Goal: Information Seeking & Learning: Learn about a topic

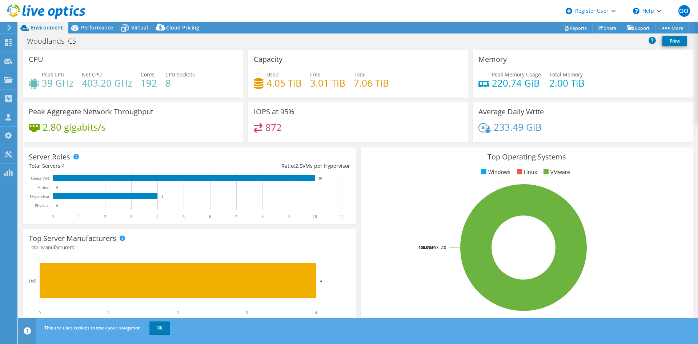
select select "USD"
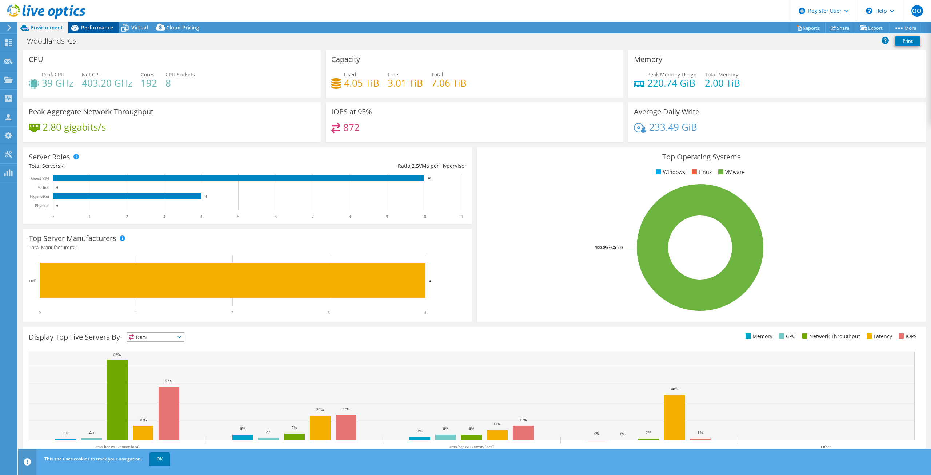
click at [91, 26] on span "Performance" at bounding box center [97, 27] width 32 height 7
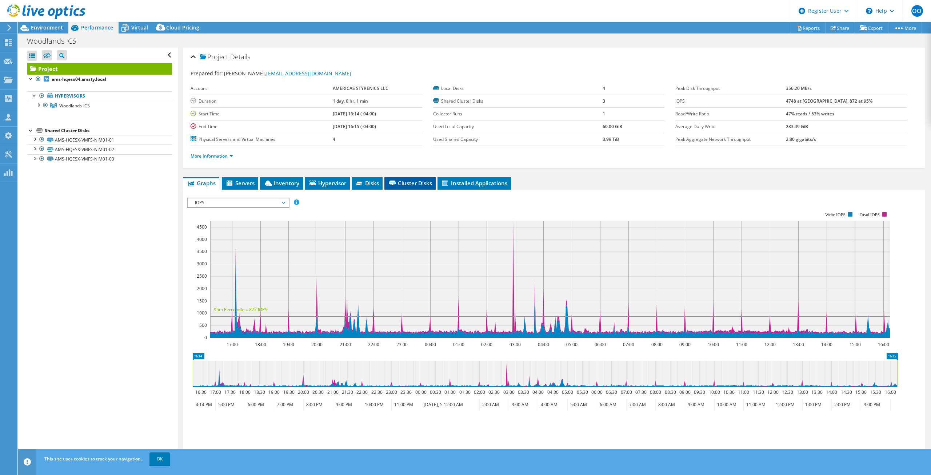
click at [400, 185] on span "Cluster Disks" at bounding box center [410, 182] width 44 height 7
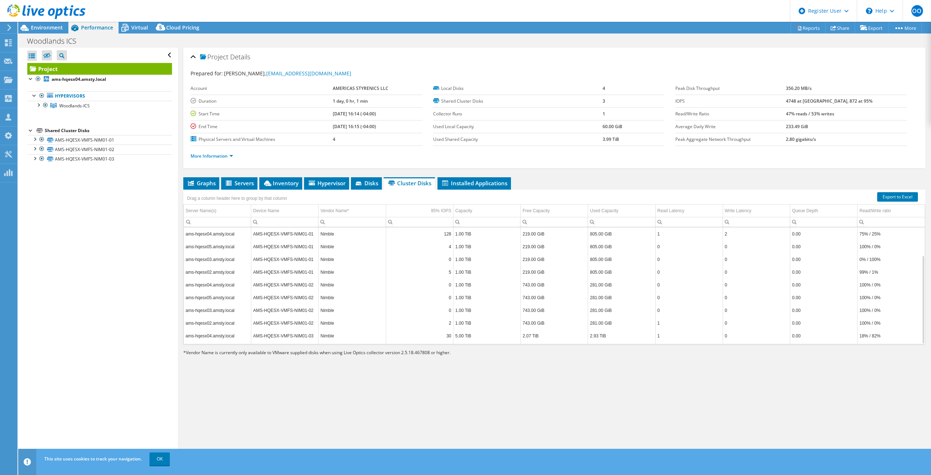
scroll to position [37, 0]
click at [227, 156] on link "More Information" at bounding box center [212, 156] width 43 height 6
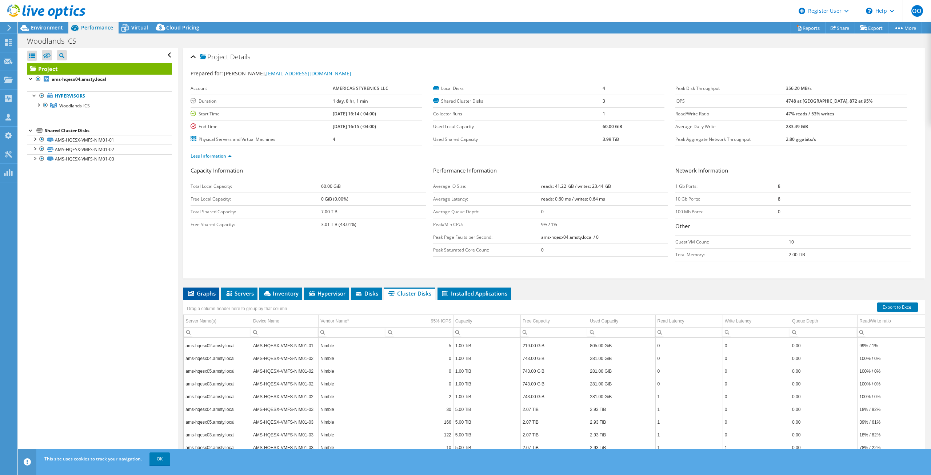
click at [200, 290] on span "Graphs" at bounding box center [201, 292] width 29 height 7
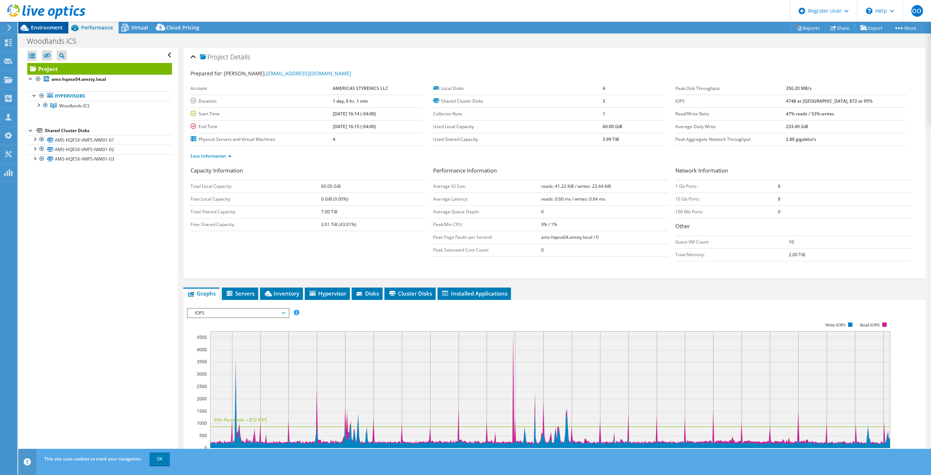
click at [51, 28] on span "Environment" at bounding box center [47, 27] width 32 height 7
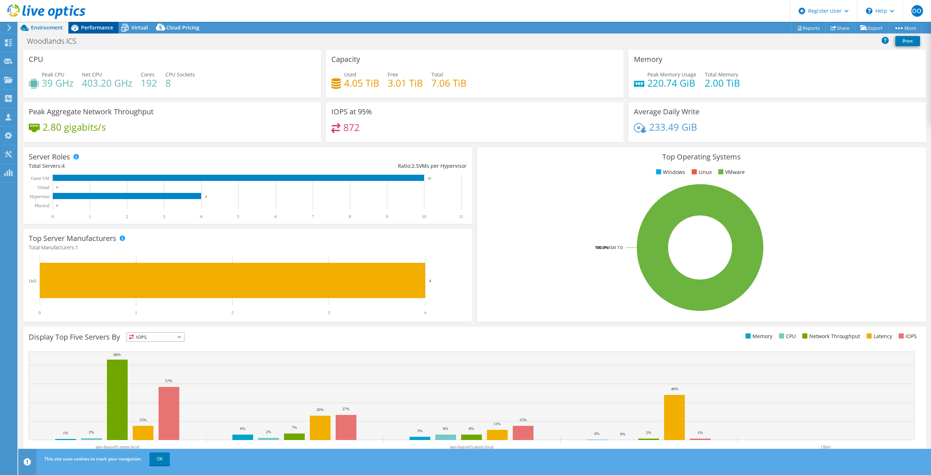
click at [99, 27] on span "Performance" at bounding box center [97, 27] width 32 height 7
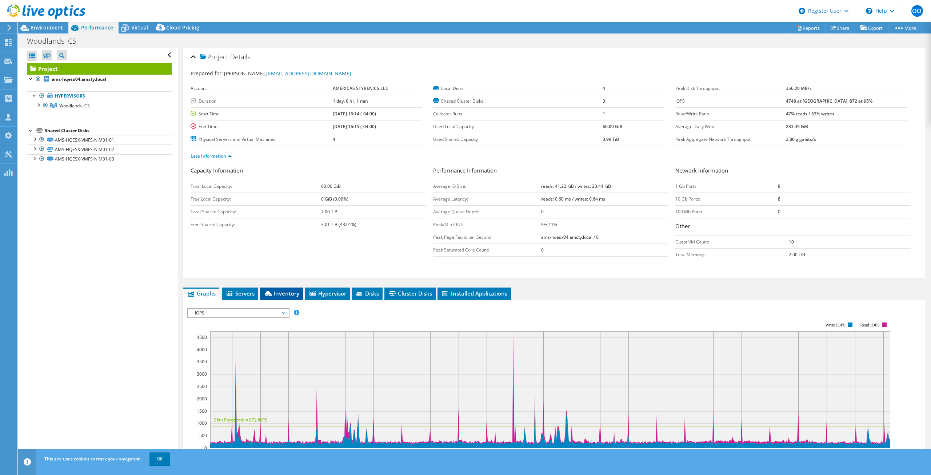
click at [282, 293] on span "Inventory" at bounding box center [282, 292] width 36 height 7
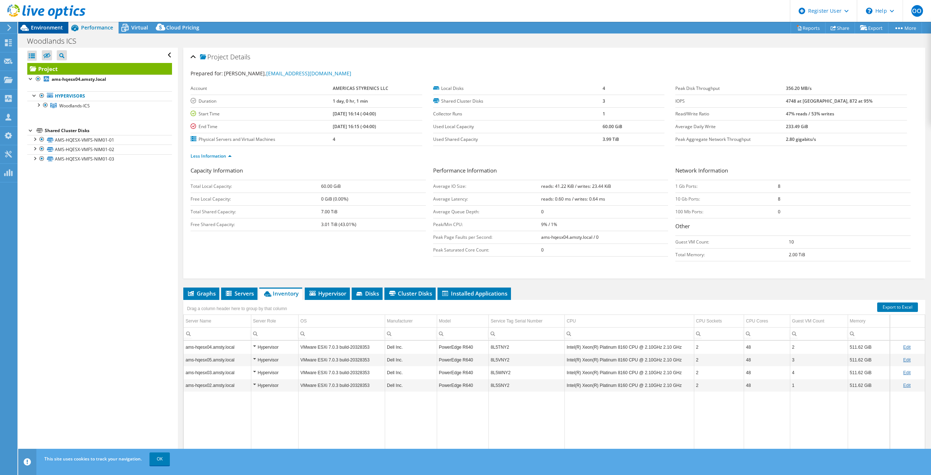
click at [57, 31] on span "Environment" at bounding box center [47, 27] width 32 height 7
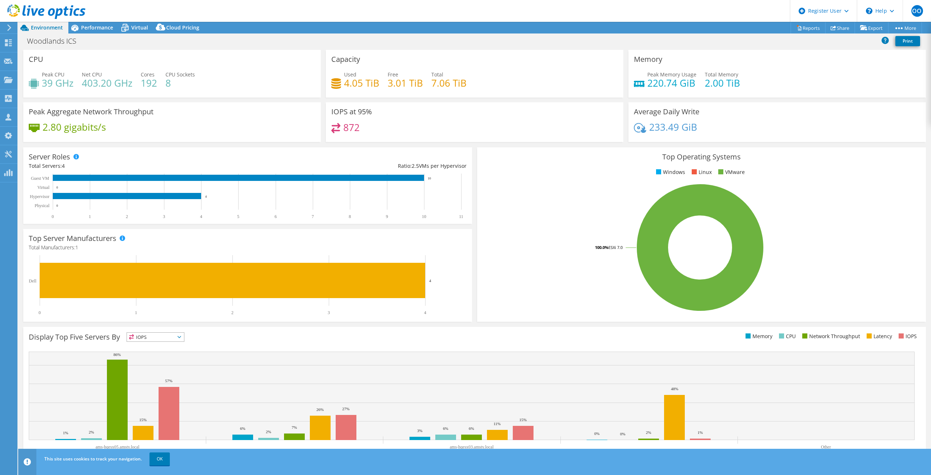
click at [99, 21] on header "OO Dell User Oluwabusayo Oyekanmi Oluwabusayo.Oyekanmi@Dell.com Dell My Profile…" at bounding box center [465, 11] width 931 height 22
click at [97, 25] on span "Performance" at bounding box center [97, 27] width 32 height 7
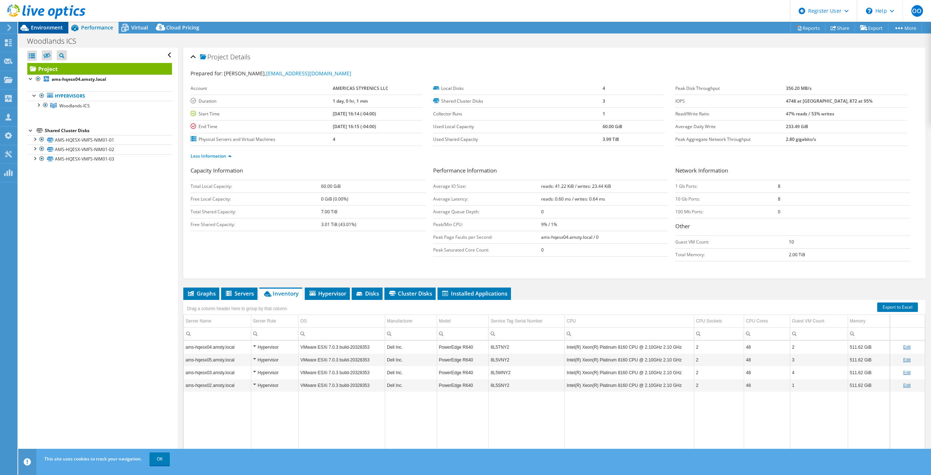
click at [40, 28] on span "Environment" at bounding box center [47, 27] width 32 height 7
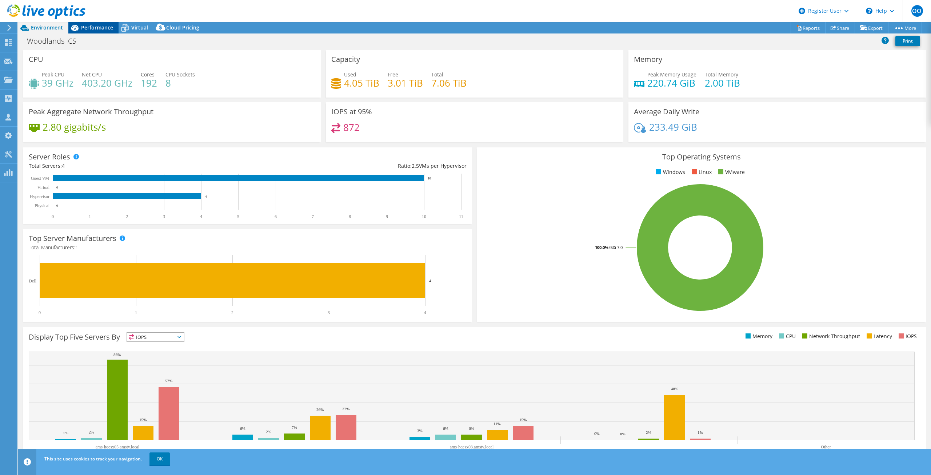
click at [104, 24] on span "Performance" at bounding box center [97, 27] width 32 height 7
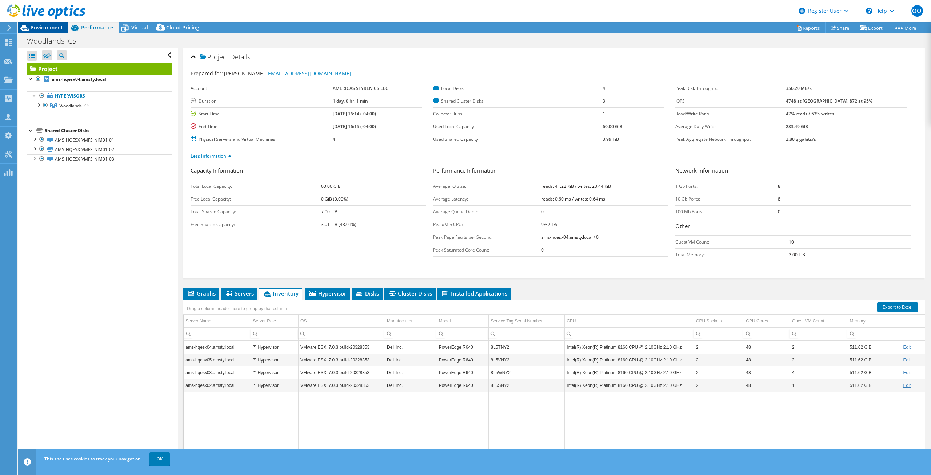
click at [48, 29] on span "Environment" at bounding box center [47, 27] width 32 height 7
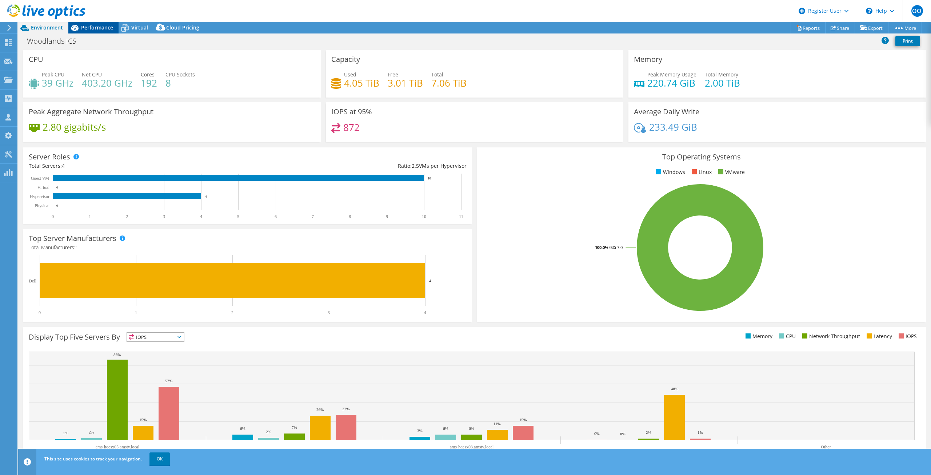
click at [89, 27] on span "Performance" at bounding box center [97, 27] width 32 height 7
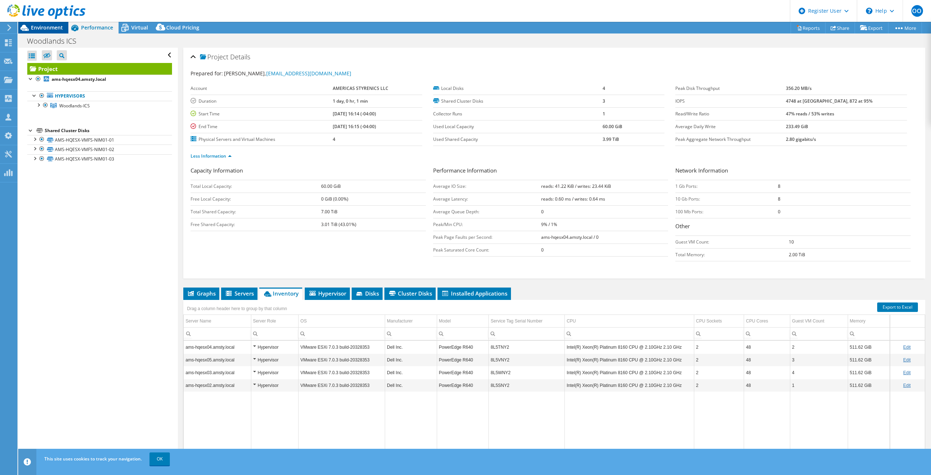
click at [48, 31] on span "Environment" at bounding box center [47, 27] width 32 height 7
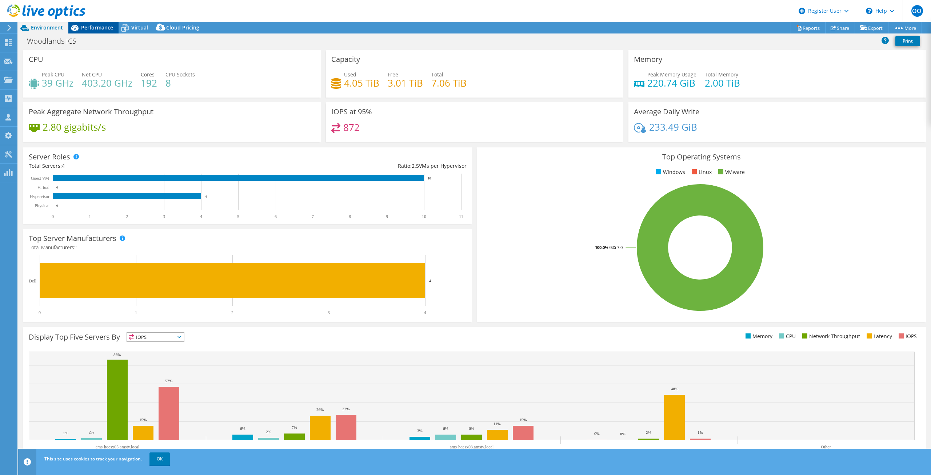
click at [91, 28] on span "Performance" at bounding box center [97, 27] width 32 height 7
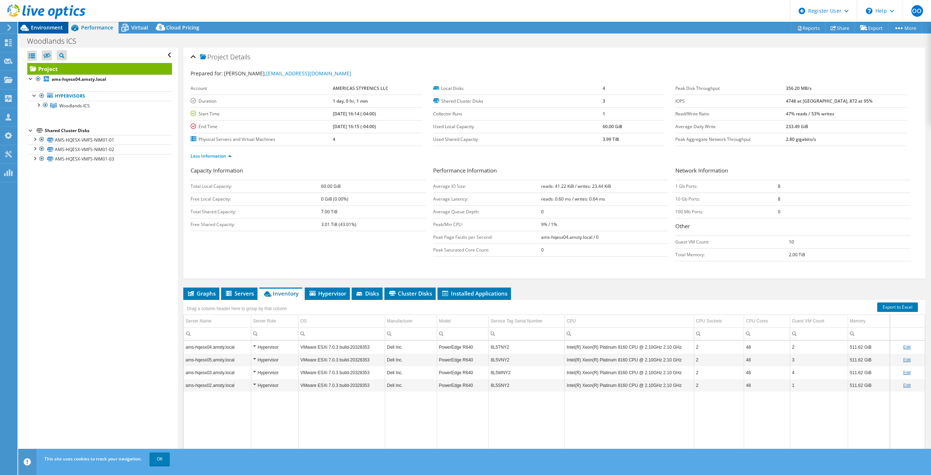
click at [43, 27] on span "Environment" at bounding box center [47, 27] width 32 height 7
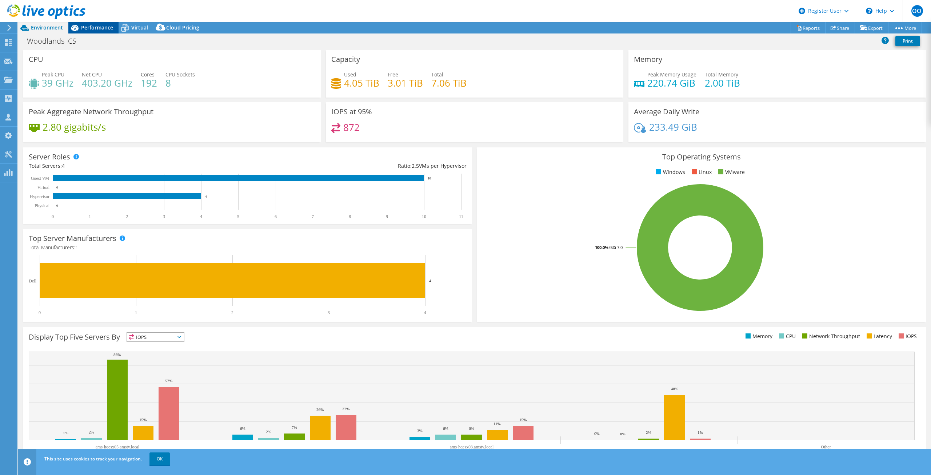
click at [99, 27] on span "Performance" at bounding box center [97, 27] width 32 height 7
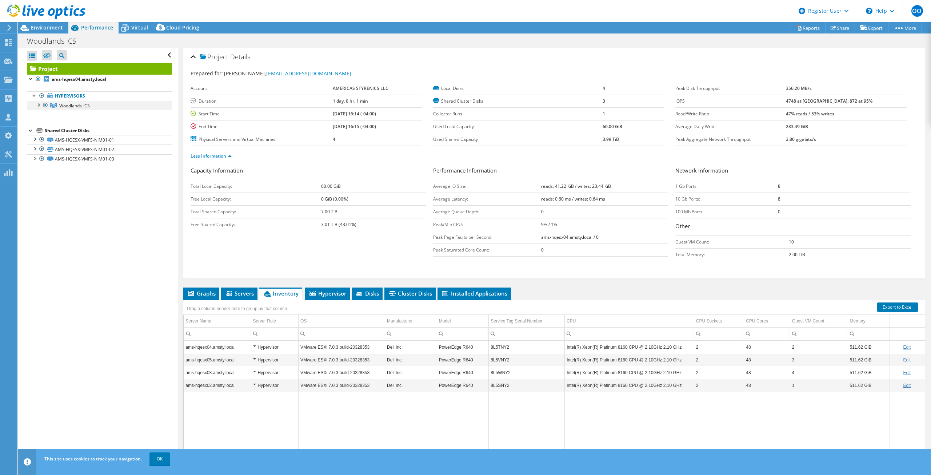
click at [37, 104] on div at bounding box center [38, 104] width 7 height 7
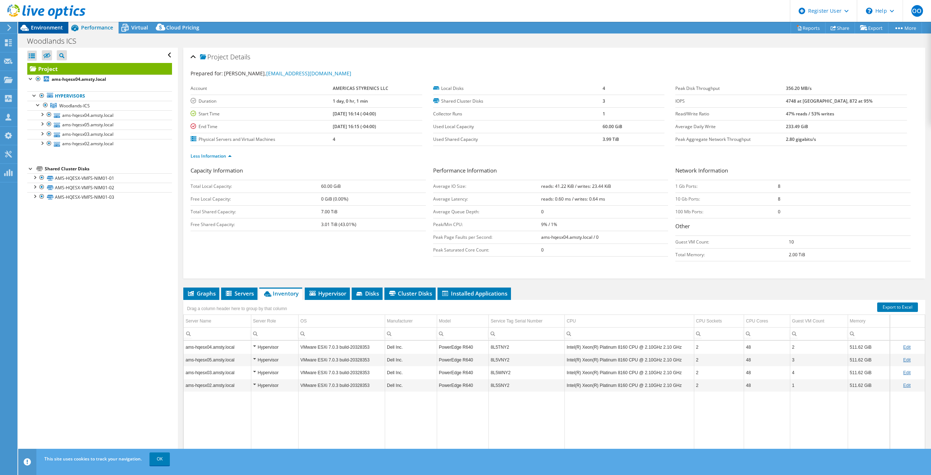
click at [50, 27] on span "Environment" at bounding box center [47, 27] width 32 height 7
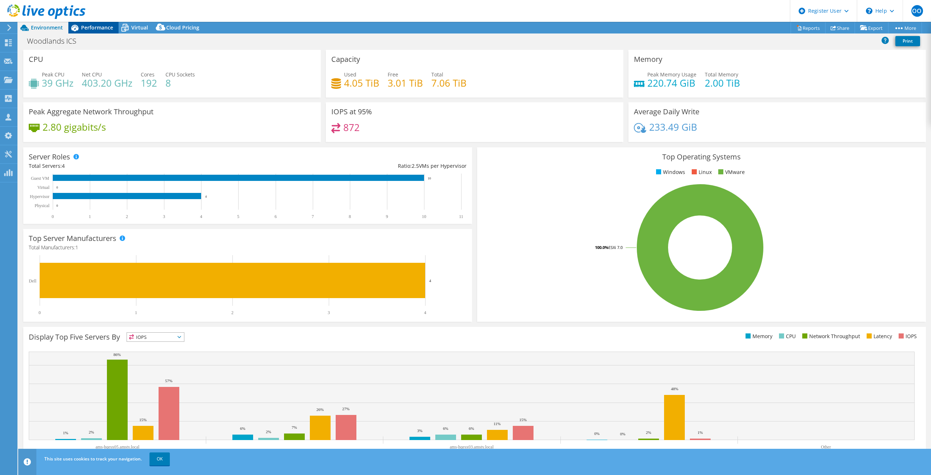
click at [100, 25] on span "Performance" at bounding box center [97, 27] width 32 height 7
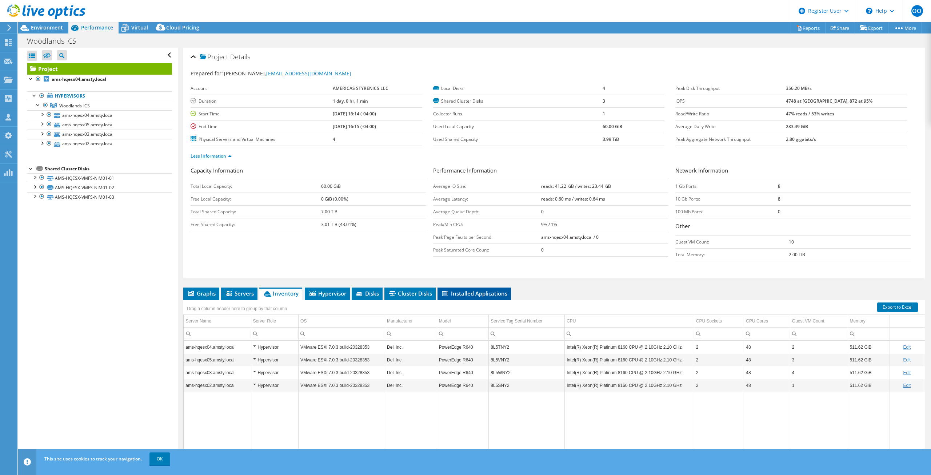
click at [457, 292] on span "Installed Applications" at bounding box center [474, 292] width 66 height 7
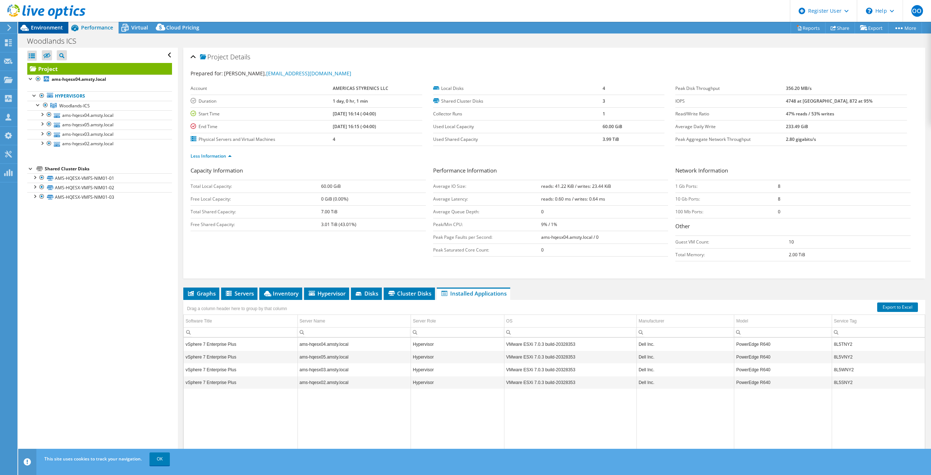
click at [40, 25] on span "Environment" at bounding box center [47, 27] width 32 height 7
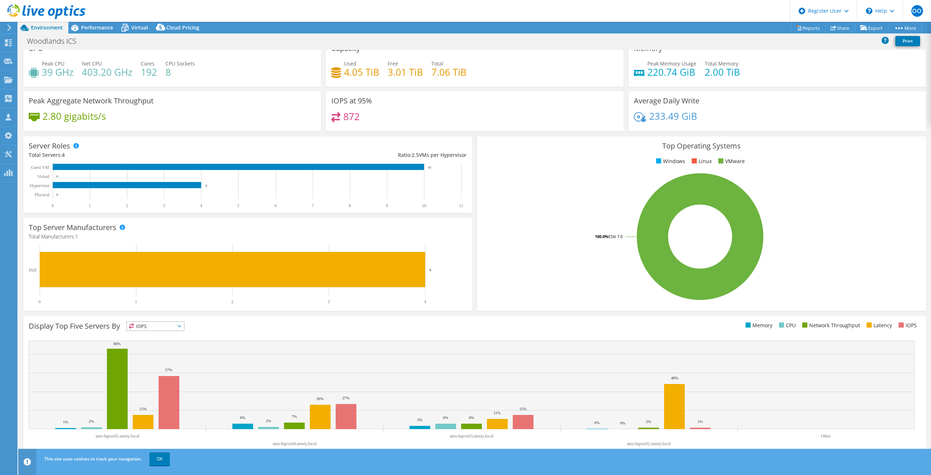
scroll to position [0, 0]
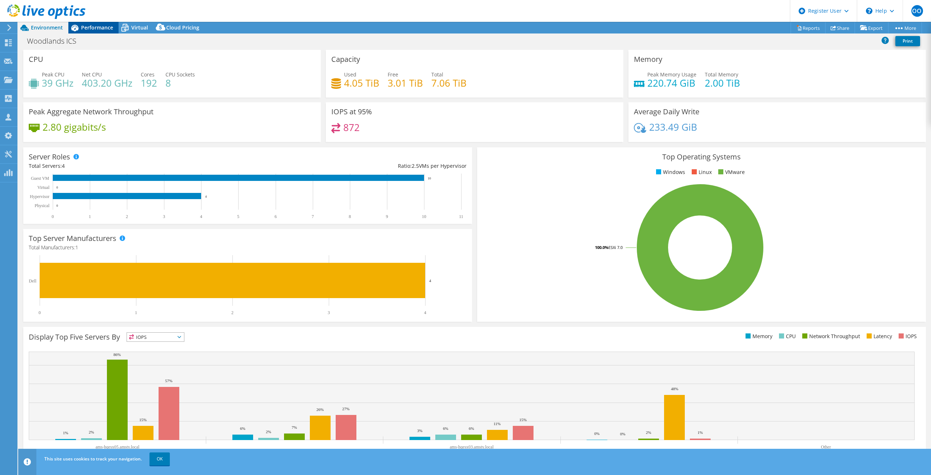
click at [93, 31] on div "Performance" at bounding box center [93, 28] width 50 height 12
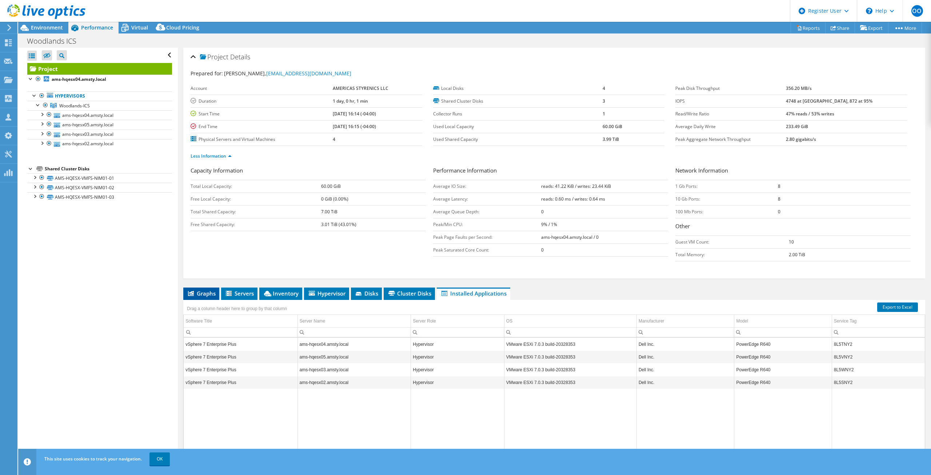
click at [200, 296] on span "Graphs" at bounding box center [201, 292] width 29 height 7
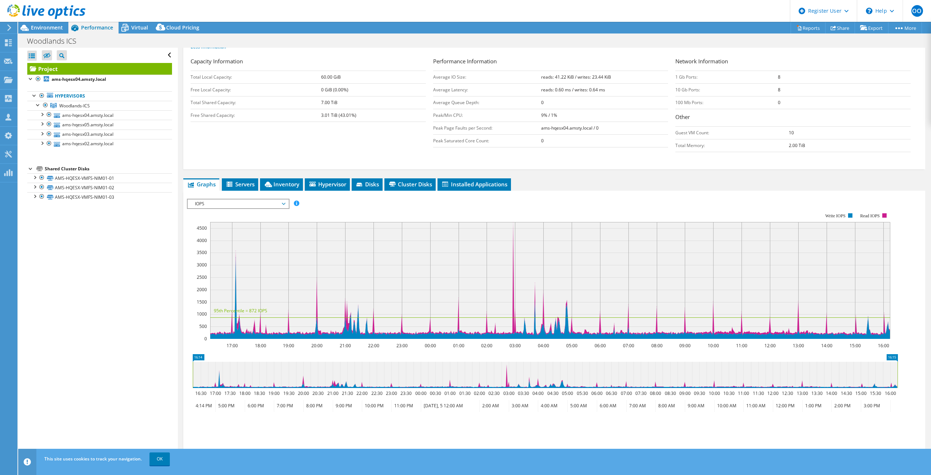
scroll to position [145, 0]
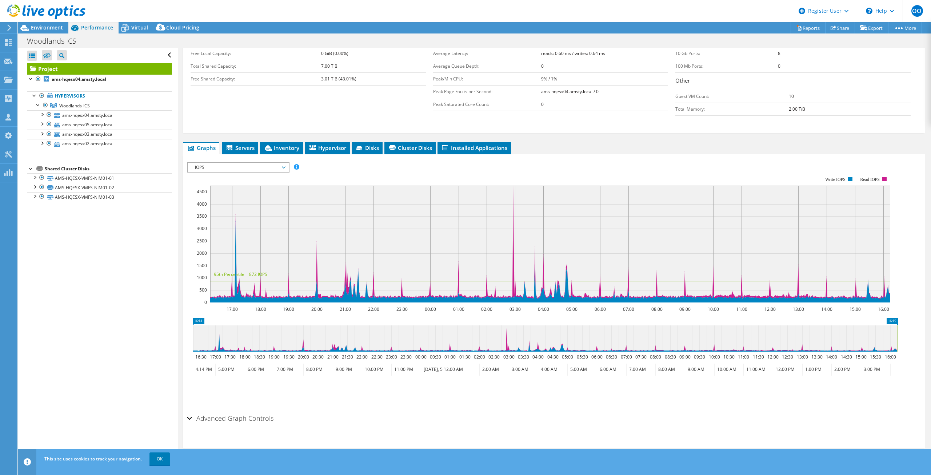
click at [199, 167] on span "IOPS" at bounding box center [237, 167] width 93 height 9
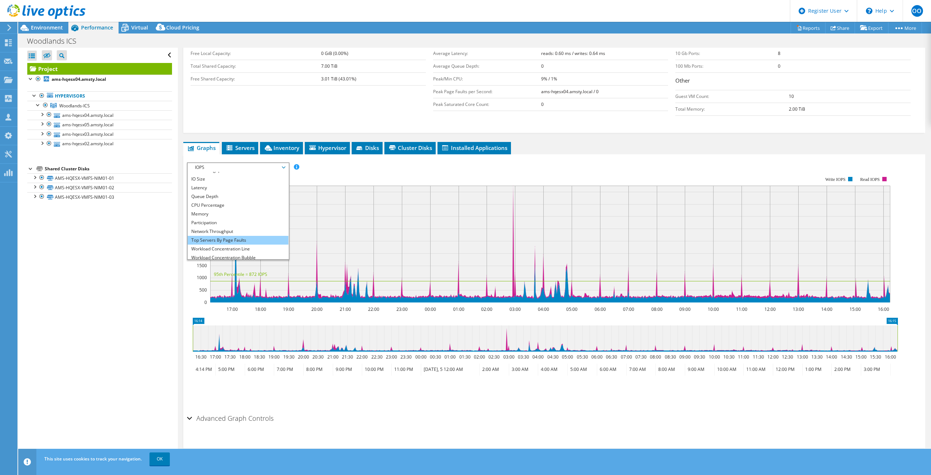
scroll to position [26, 0]
click at [204, 253] on li "All" at bounding box center [238, 254] width 101 height 9
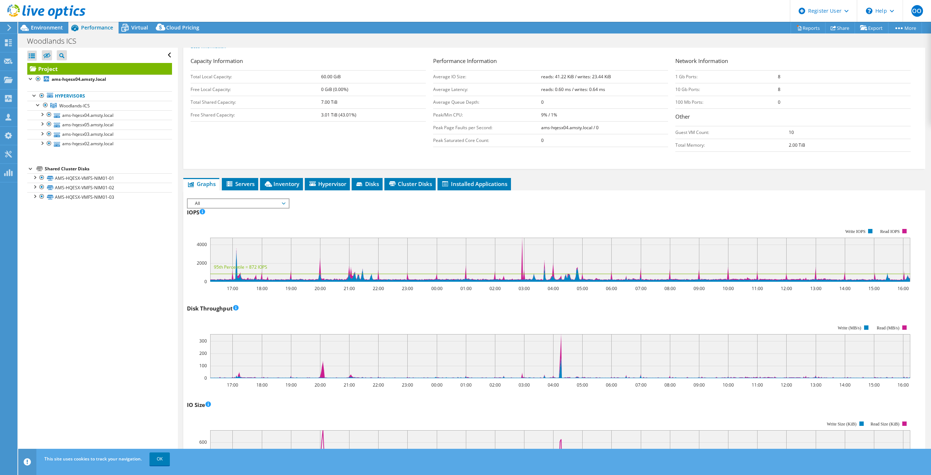
scroll to position [109, 0]
click at [53, 28] on span "Environment" at bounding box center [47, 27] width 32 height 7
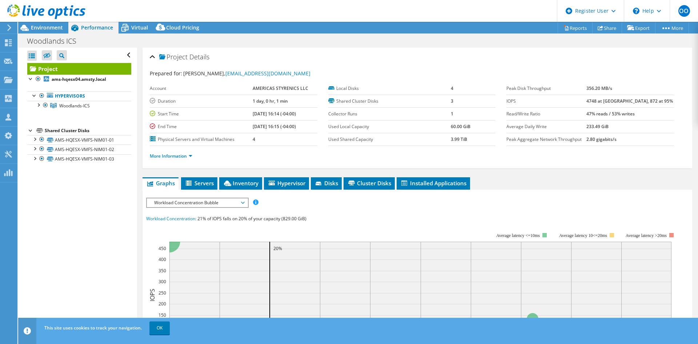
select select "USD"
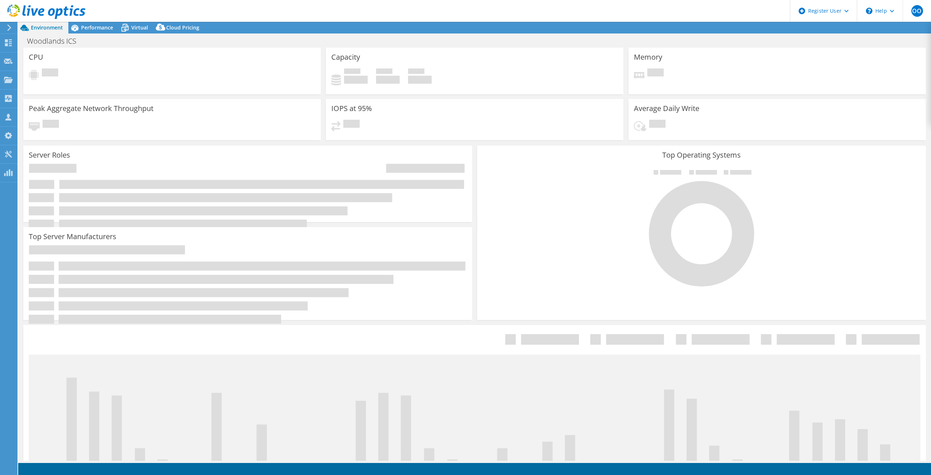
select select "USD"
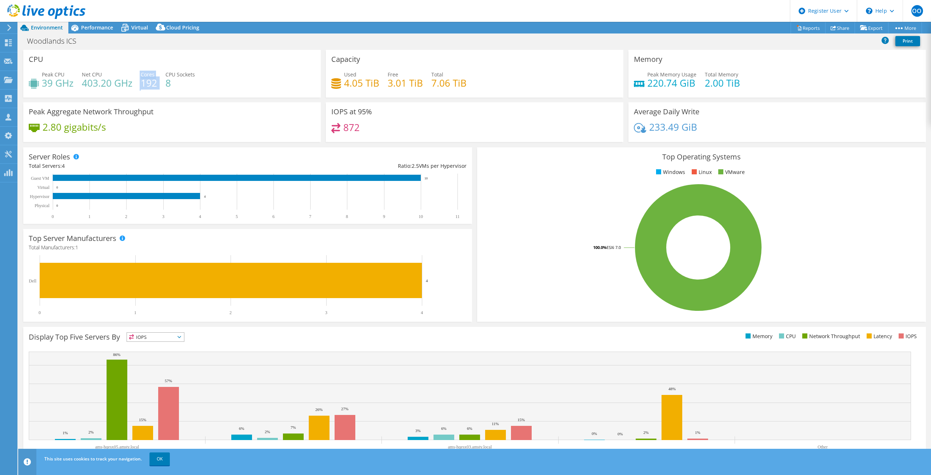
drag, startPoint x: 157, startPoint y: 85, endPoint x: 136, endPoint y: 85, distance: 20.4
click at [136, 85] on div "Peak CPU 39 GHz Net CPU 403.20 GHz Cores 192 CPU Sockets 8" at bounding box center [172, 83] width 287 height 24
click at [107, 100] on div "CPU Peak CPU 39 GHz Net CPU 403.20 GHz Cores 192 CPU Sockets 8" at bounding box center [172, 76] width 303 height 52
click at [135, 27] on span "Virtual" at bounding box center [139, 27] width 17 height 7
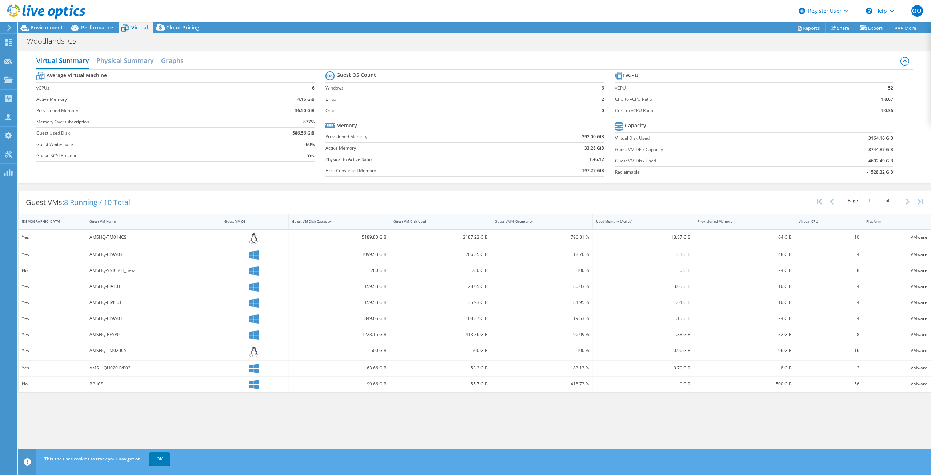
click at [449, 226] on div "Guest VM Disk Used" at bounding box center [436, 221] width 92 height 11
click at [449, 225] on div "Guest VM Disk Used" at bounding box center [436, 221] width 92 height 11
drag, startPoint x: 131, startPoint y: 241, endPoint x: 83, endPoint y: 240, distance: 47.3
click at [83, 240] on div "Yes AMSHQ-TM01-ICS 5189.83 GiB 3187.23 GiB 796.81 % 18.87 GiB 64 GiB 10 VMware" at bounding box center [475, 238] width 912 height 17
click at [140, 241] on div "AMSHQ-TM01-ICS" at bounding box center [153, 238] width 135 height 17
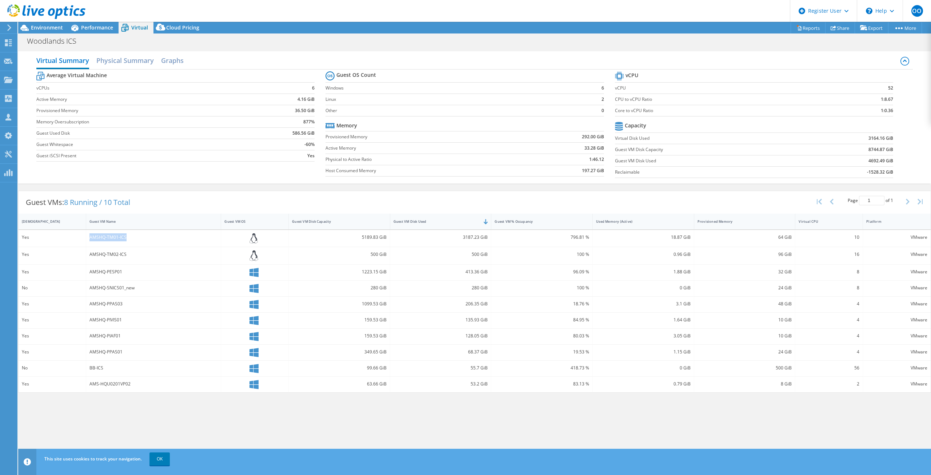
click at [133, 246] on div "AMSHQ-TM01-ICS" at bounding box center [153, 238] width 135 height 17
click at [89, 30] on span "Performance" at bounding box center [97, 27] width 32 height 7
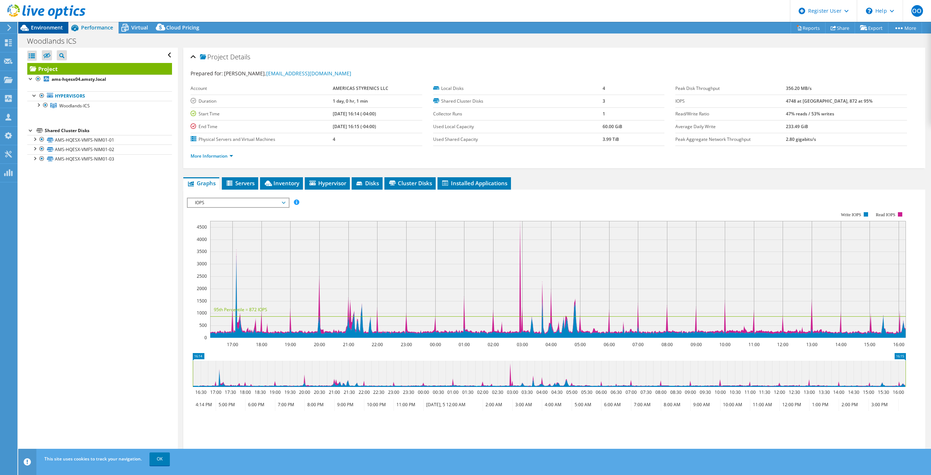
click at [48, 29] on span "Environment" at bounding box center [47, 27] width 32 height 7
